Goal: Task Accomplishment & Management: Manage account settings

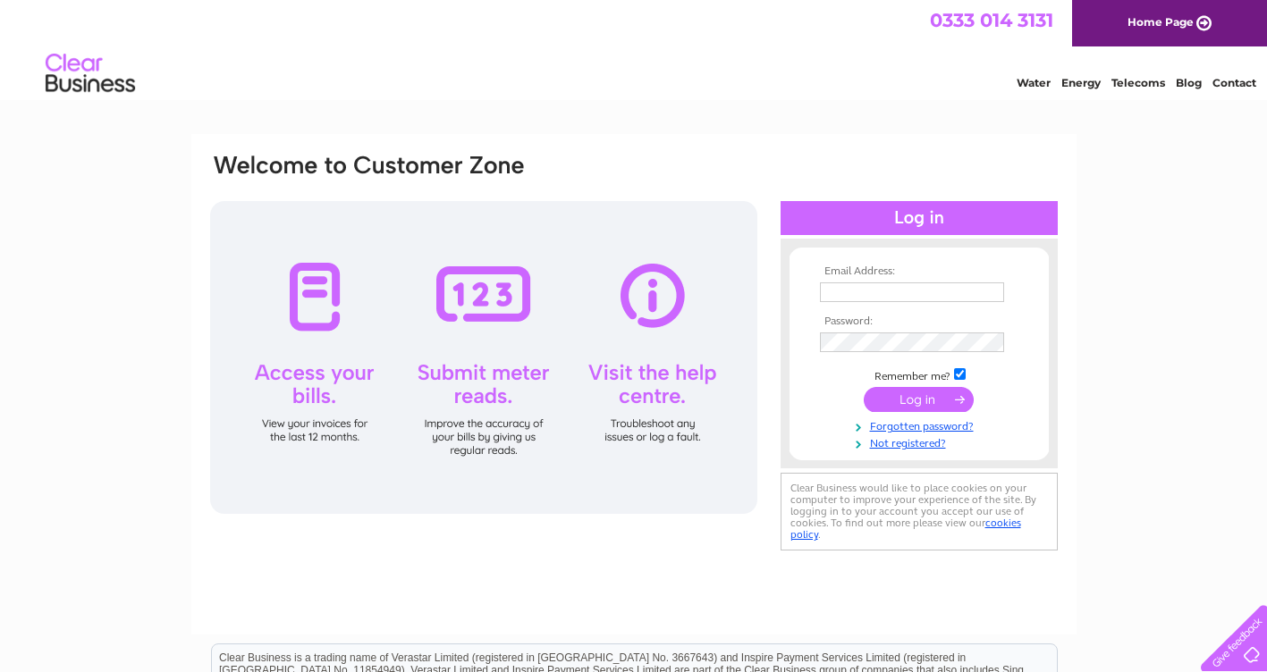
click at [833, 291] on input "text" at bounding box center [912, 292] width 184 height 20
type input "richard.robins@btconnect.com"
click at [903, 405] on input "submit" at bounding box center [918, 399] width 110 height 25
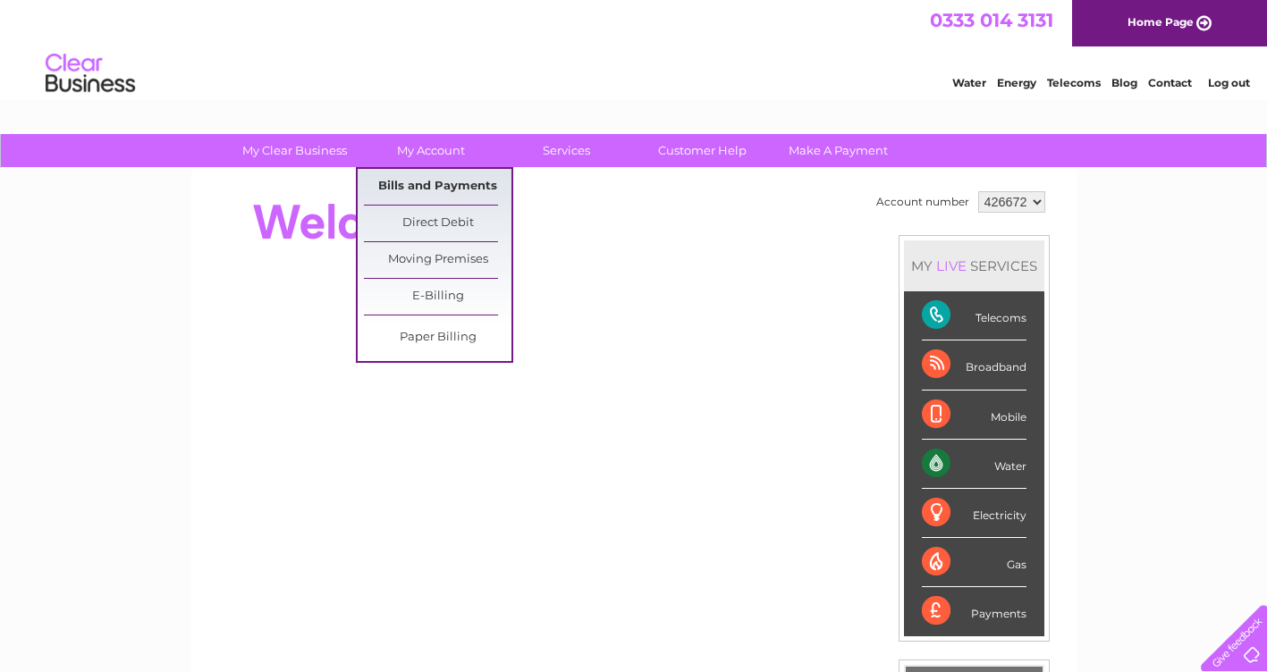
click at [444, 180] on link "Bills and Payments" at bounding box center [437, 187] width 147 height 36
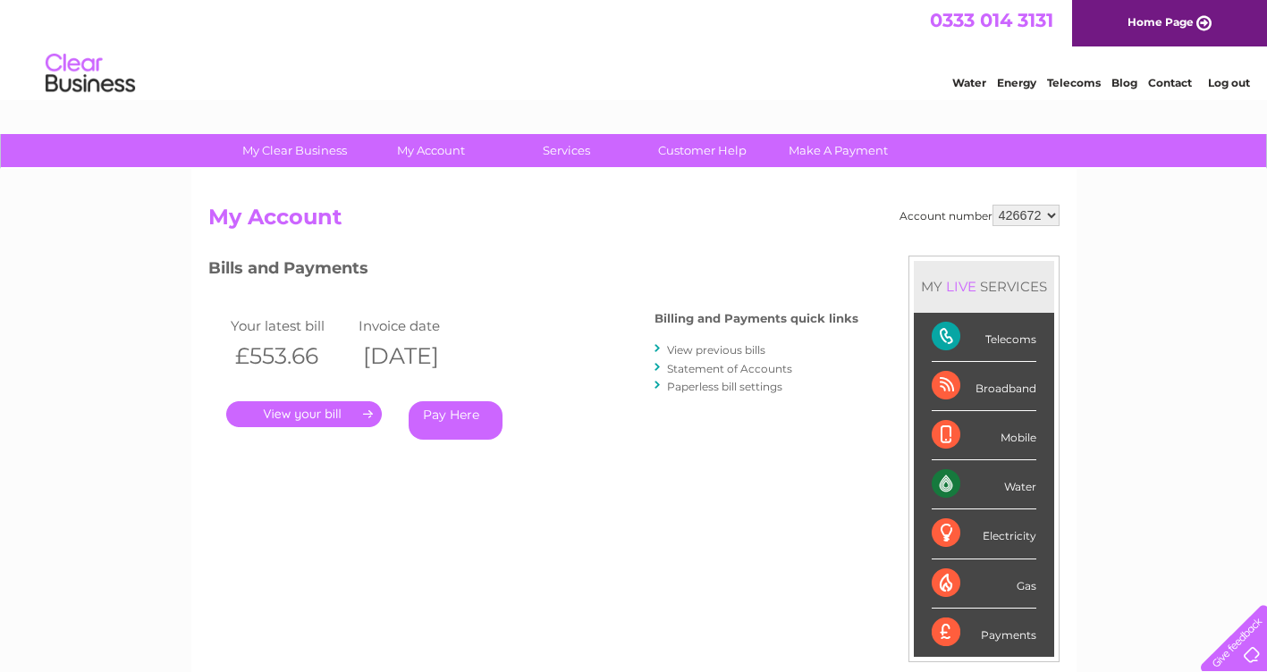
click at [334, 411] on link "." at bounding box center [304, 414] width 156 height 26
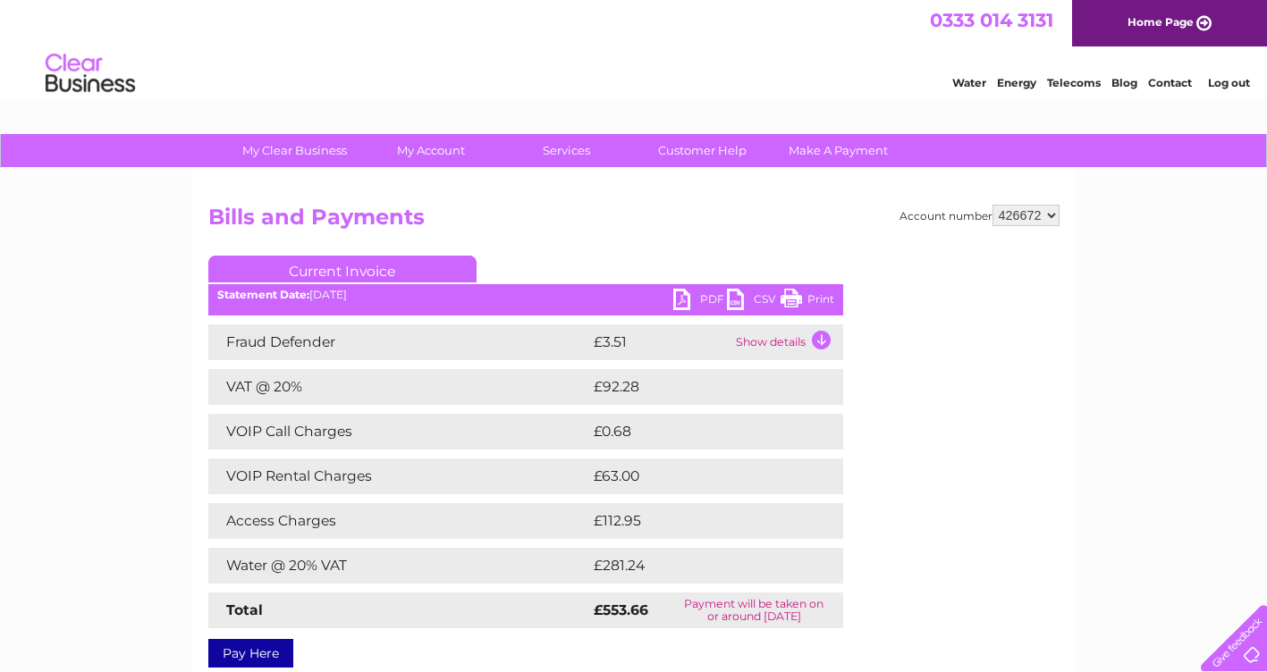
click at [679, 300] on link "PDF" at bounding box center [700, 302] width 54 height 26
